Goal: Book appointment/travel/reservation

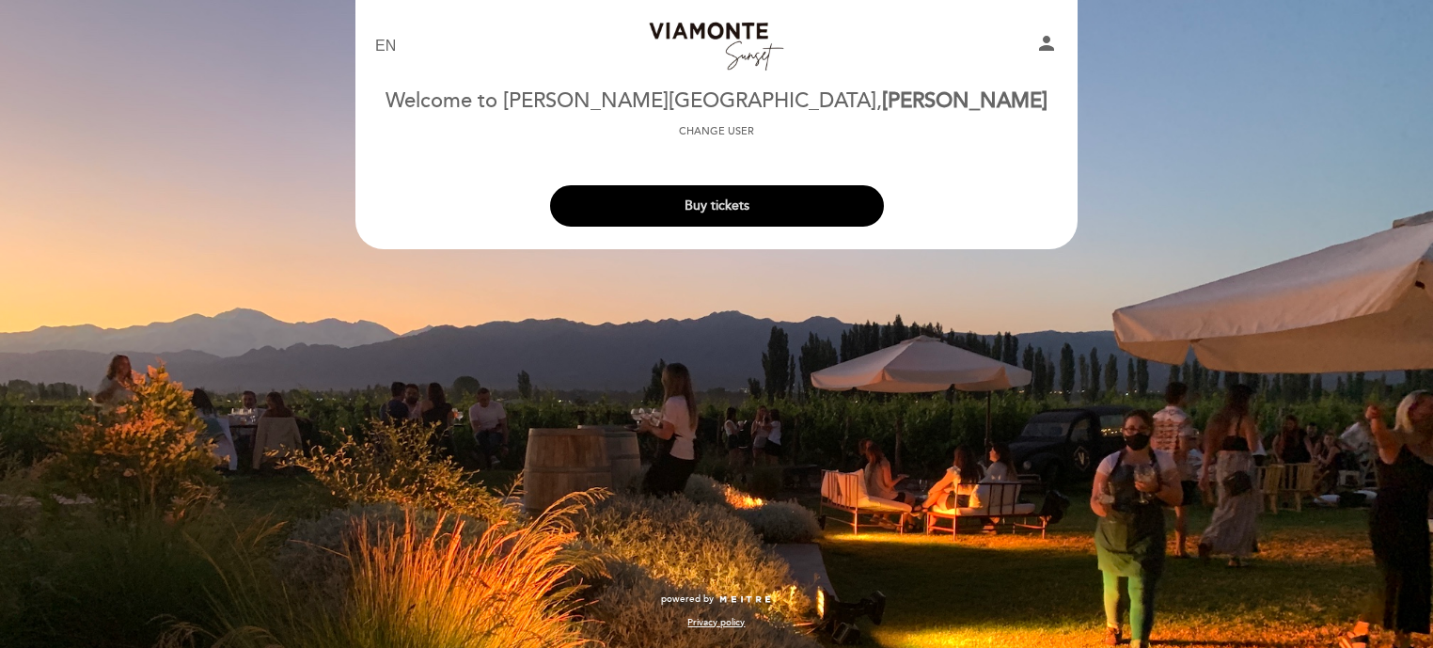
click at [715, 211] on button "Buy tickets" at bounding box center [717, 205] width 334 height 41
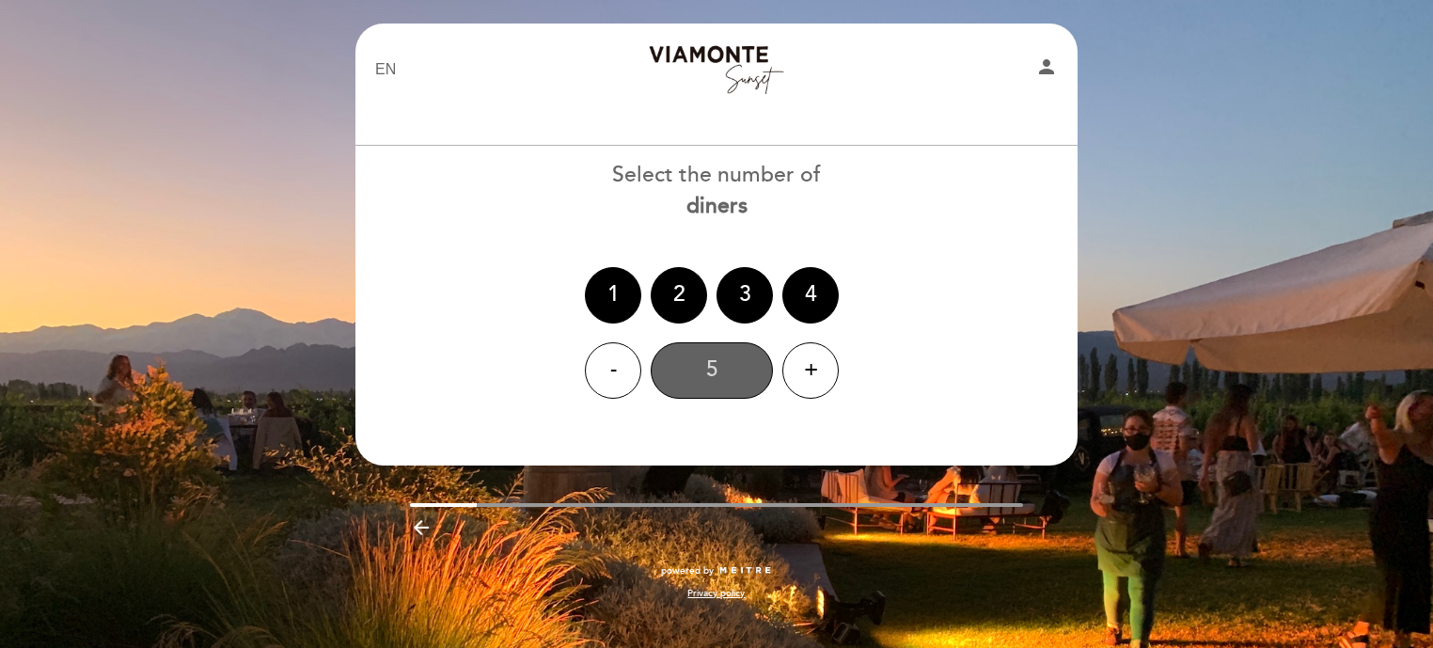
click at [696, 371] on div "5" at bounding box center [712, 370] width 122 height 56
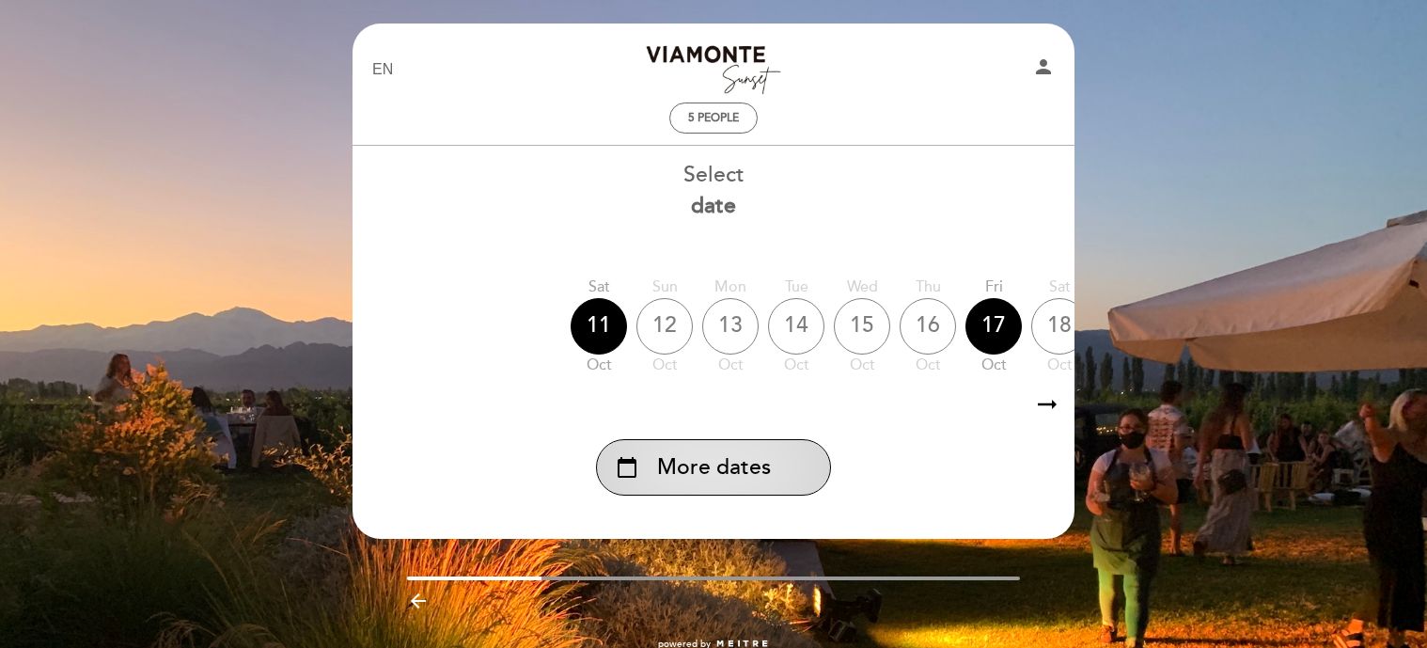
click at [709, 467] on span "More dates" at bounding box center [714, 467] width 114 height 31
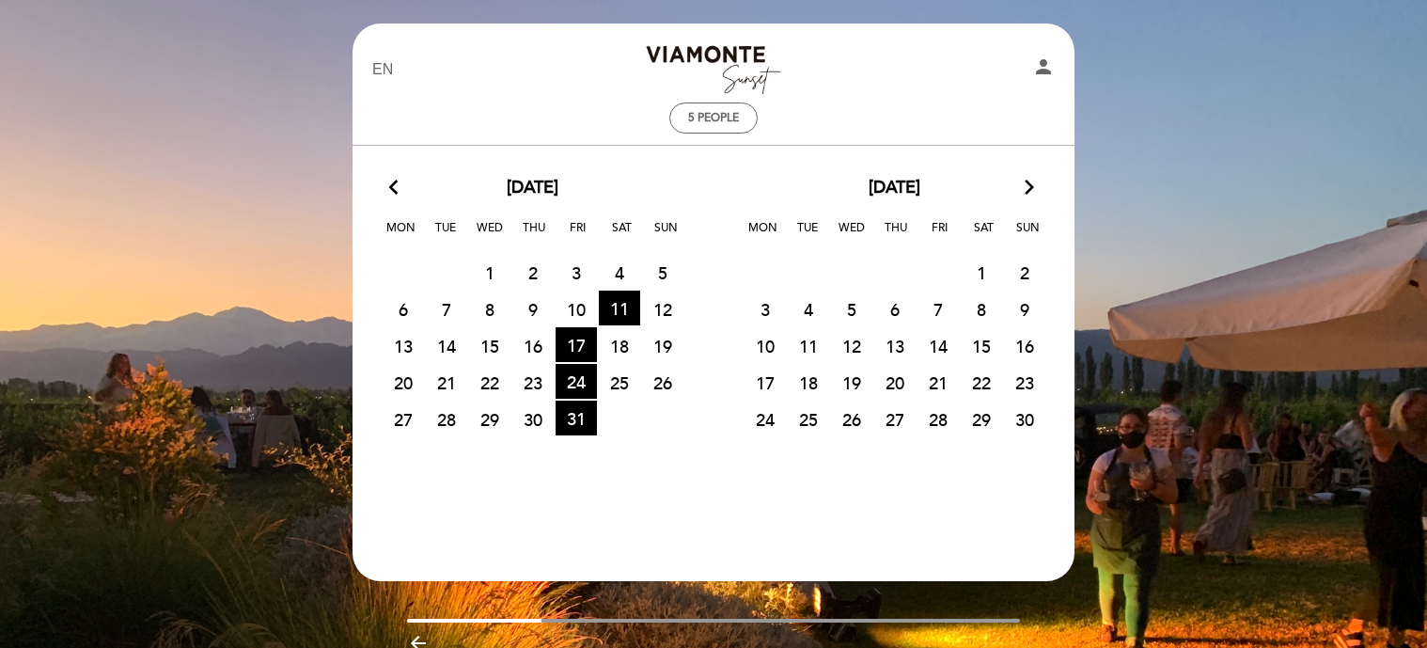
click at [1027, 181] on icon "arrow_forward_ios" at bounding box center [1029, 188] width 17 height 24
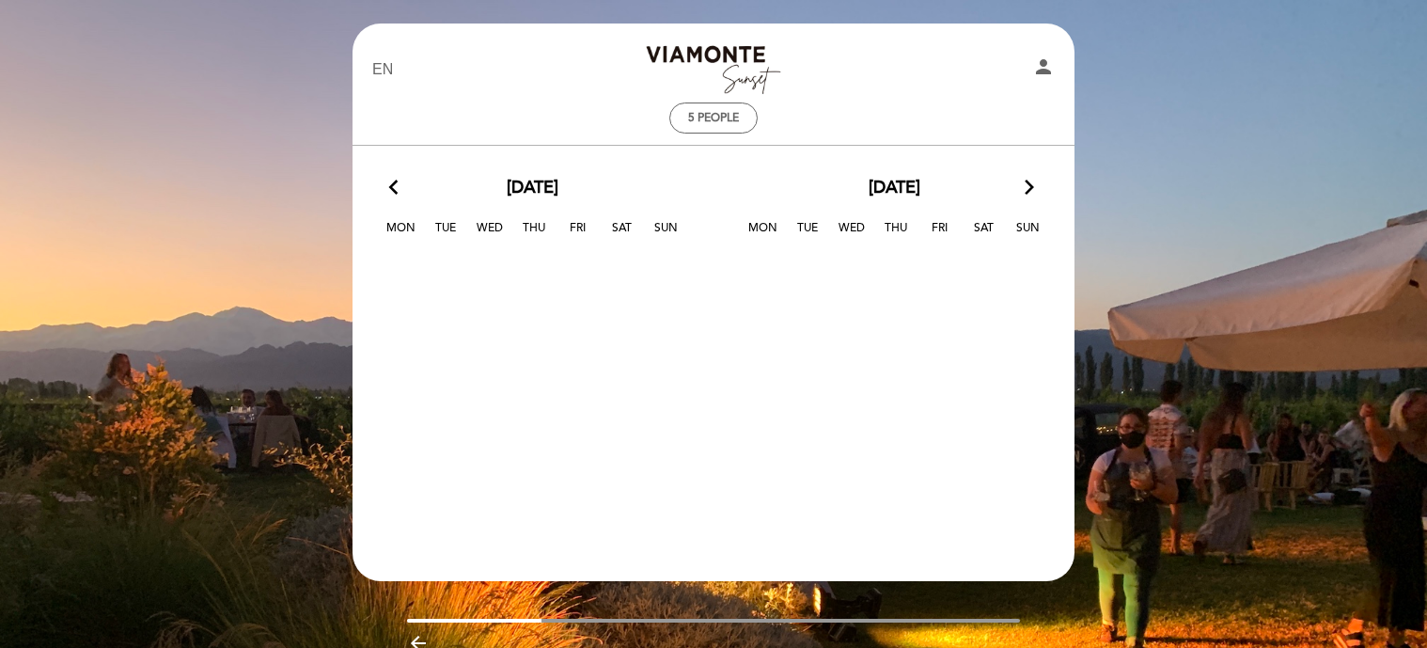
click at [1027, 181] on icon "arrow_forward_ios" at bounding box center [1029, 188] width 17 height 24
click at [396, 186] on icon "arrow_back_ios" at bounding box center [397, 188] width 17 height 24
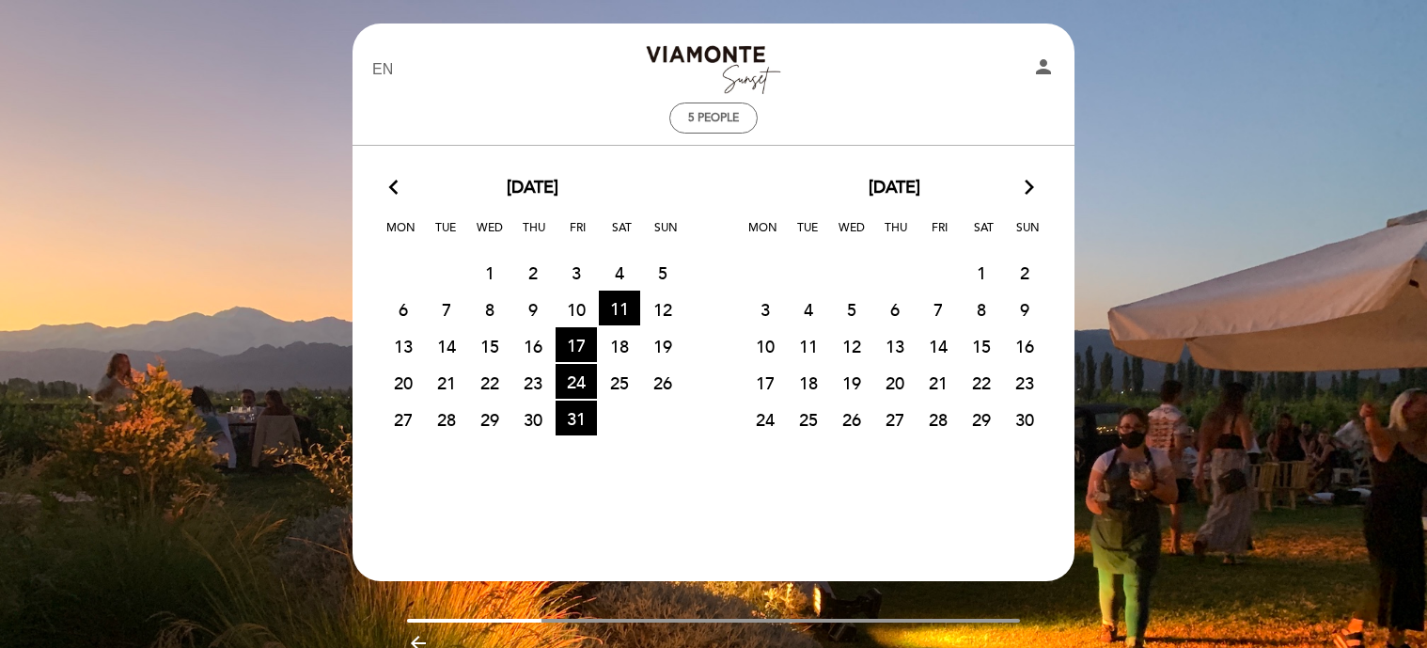
click at [973, 306] on span "8" at bounding box center [981, 309] width 41 height 35
